Goal: Navigation & Orientation: Go to known website

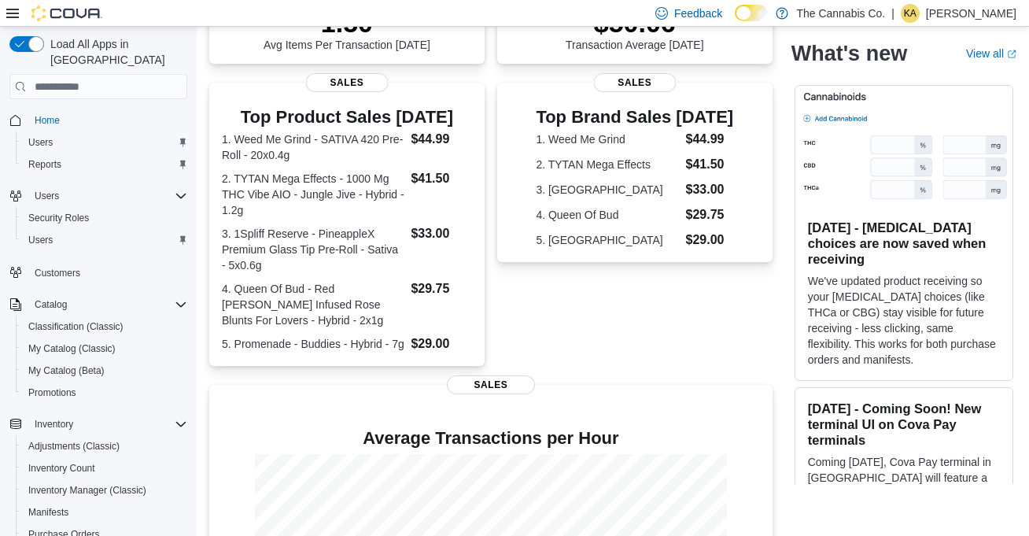
scroll to position [276, 0]
